Goal: Learn about a topic

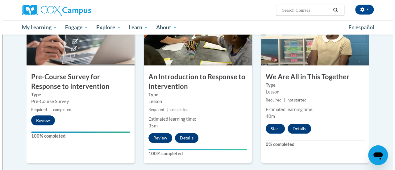
scroll to position [154, 0]
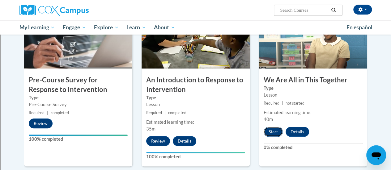
click at [269, 131] on button "Start" at bounding box center [273, 132] width 19 height 10
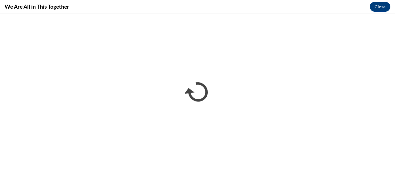
scroll to position [0, 0]
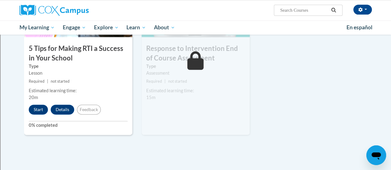
scroll to position [361, 0]
